Goal: Find contact information: Find contact information

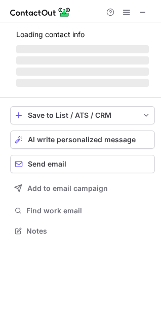
scroll to position [230, 161]
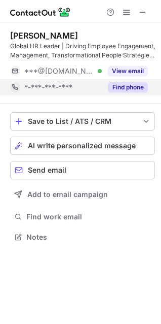
click at [115, 88] on button "Find phone" at bounding box center [128, 87] width 40 height 10
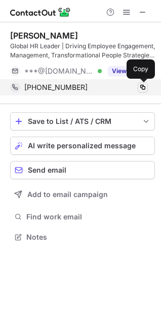
click at [146, 88] on span at bounding box center [143, 87] width 8 height 8
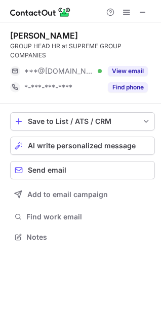
scroll to position [230, 161]
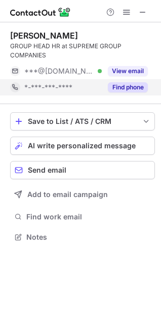
click at [137, 88] on button "Find phone" at bounding box center [128, 87] width 40 height 10
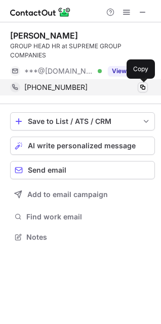
click at [145, 90] on span at bounding box center [143, 87] width 8 height 8
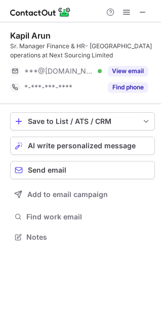
scroll to position [230, 161]
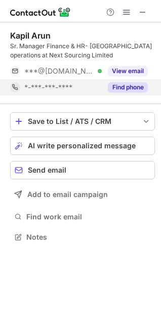
click at [111, 86] on button "Find phone" at bounding box center [128, 87] width 40 height 10
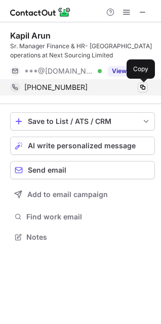
click at [144, 88] on span at bounding box center [143, 87] width 8 height 8
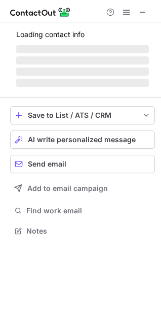
scroll to position [230, 161]
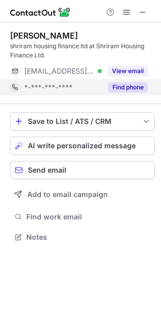
click at [122, 88] on button "Find phone" at bounding box center [128, 87] width 40 height 10
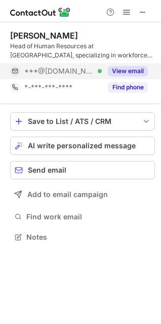
scroll to position [230, 161]
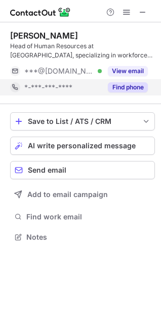
click at [117, 82] on div "Find phone" at bounding box center [125, 87] width 46 height 16
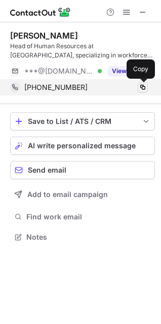
click at [144, 88] on span at bounding box center [143, 87] width 8 height 8
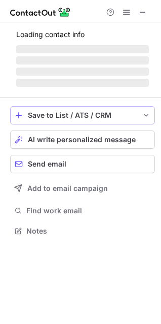
scroll to position [262, 161]
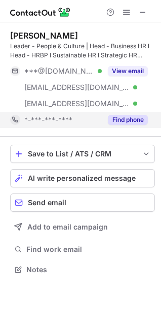
click at [124, 117] on button "Find phone" at bounding box center [128, 120] width 40 height 10
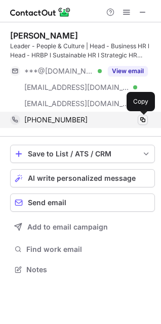
click at [142, 120] on span at bounding box center [143, 120] width 8 height 8
click at [138, 122] on button at bounding box center [143, 120] width 10 height 10
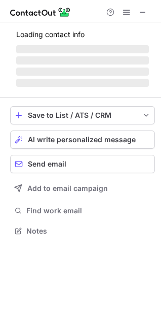
scroll to position [237, 161]
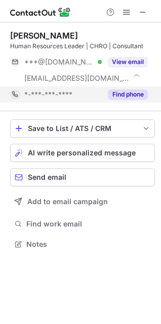
click at [126, 89] on button "Find phone" at bounding box center [128, 94] width 40 height 10
